Goal: Information Seeking & Learning: Find specific fact

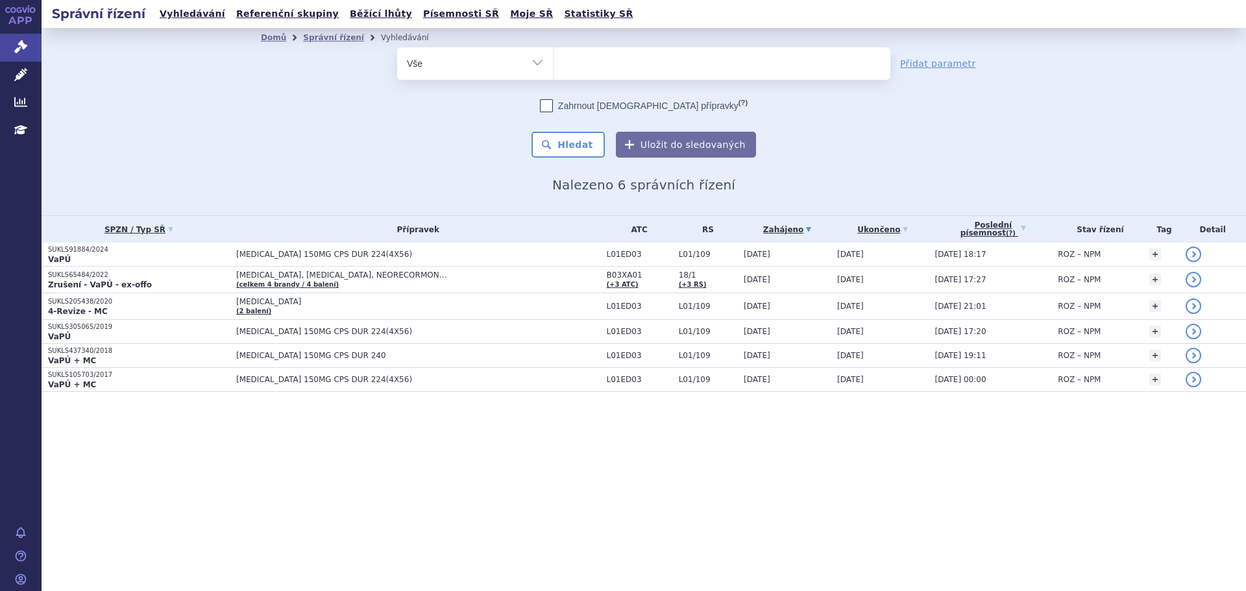
select select
type input "tak"
type input "takhz"
type input "takhzyr"
type input "[MEDICAL_DATA]"
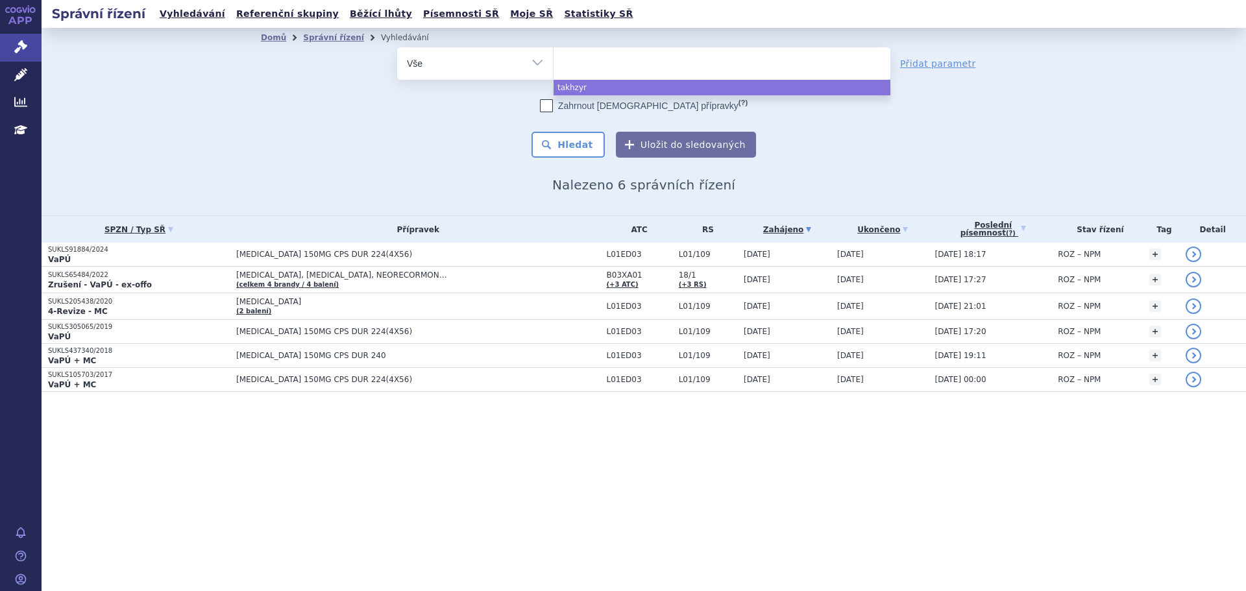
select select "[MEDICAL_DATA]"
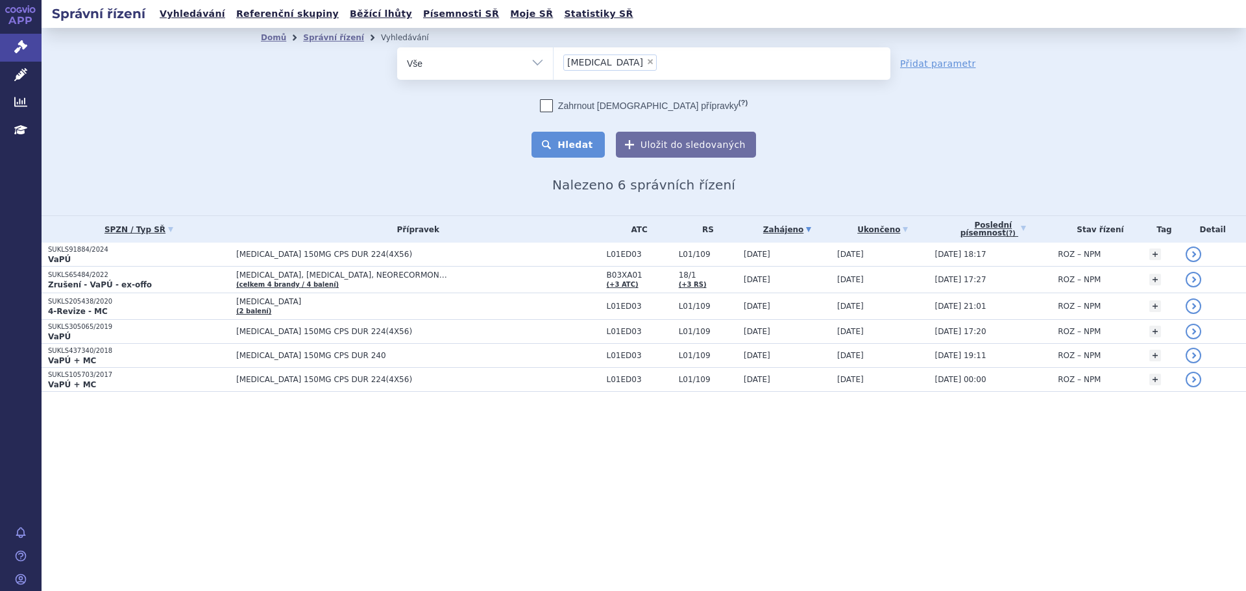
click at [577, 142] on button "Hledat" at bounding box center [568, 145] width 73 height 26
